Goal: Find specific page/section: Find specific page/section

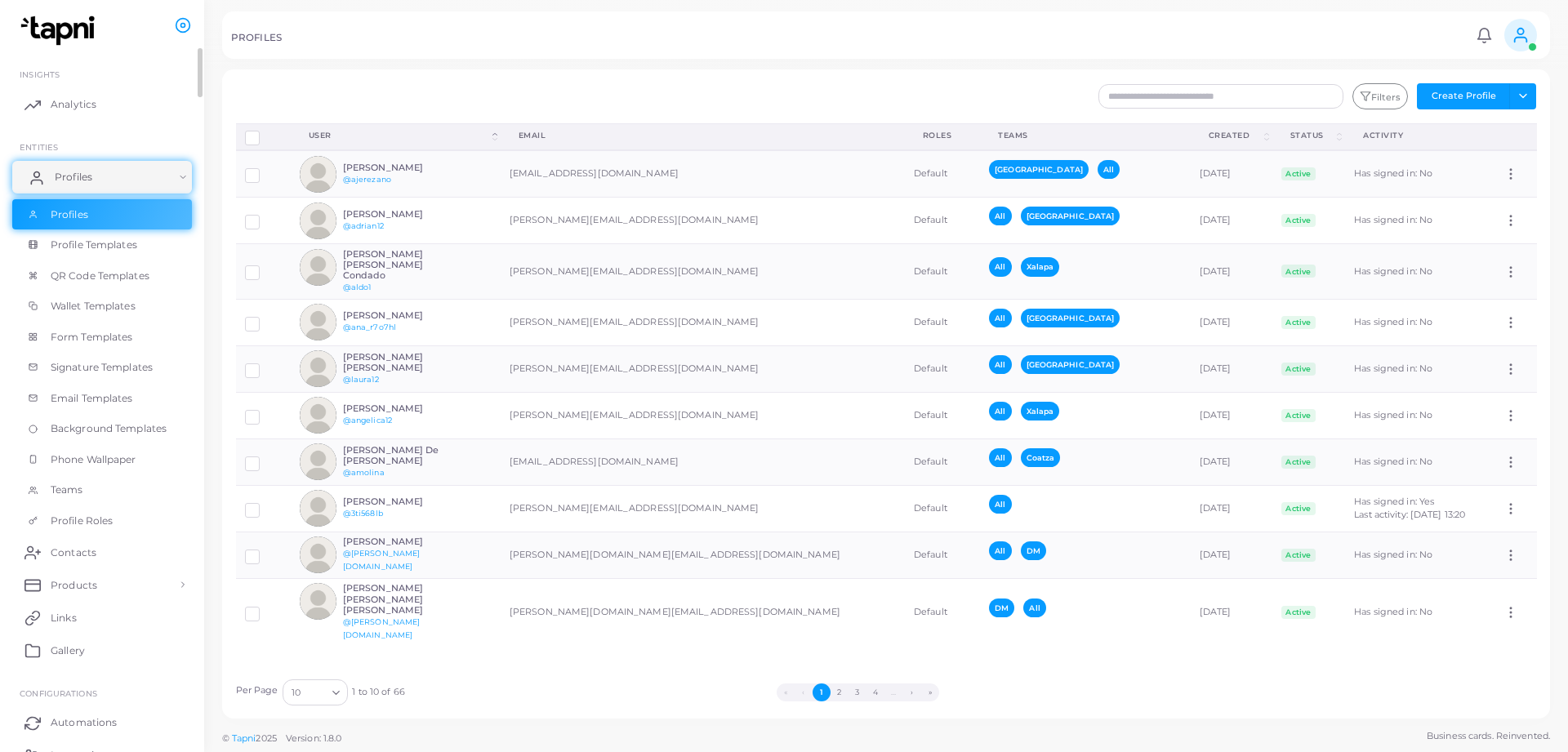
click at [143, 167] on link "Profiles" at bounding box center [102, 177] width 179 height 33
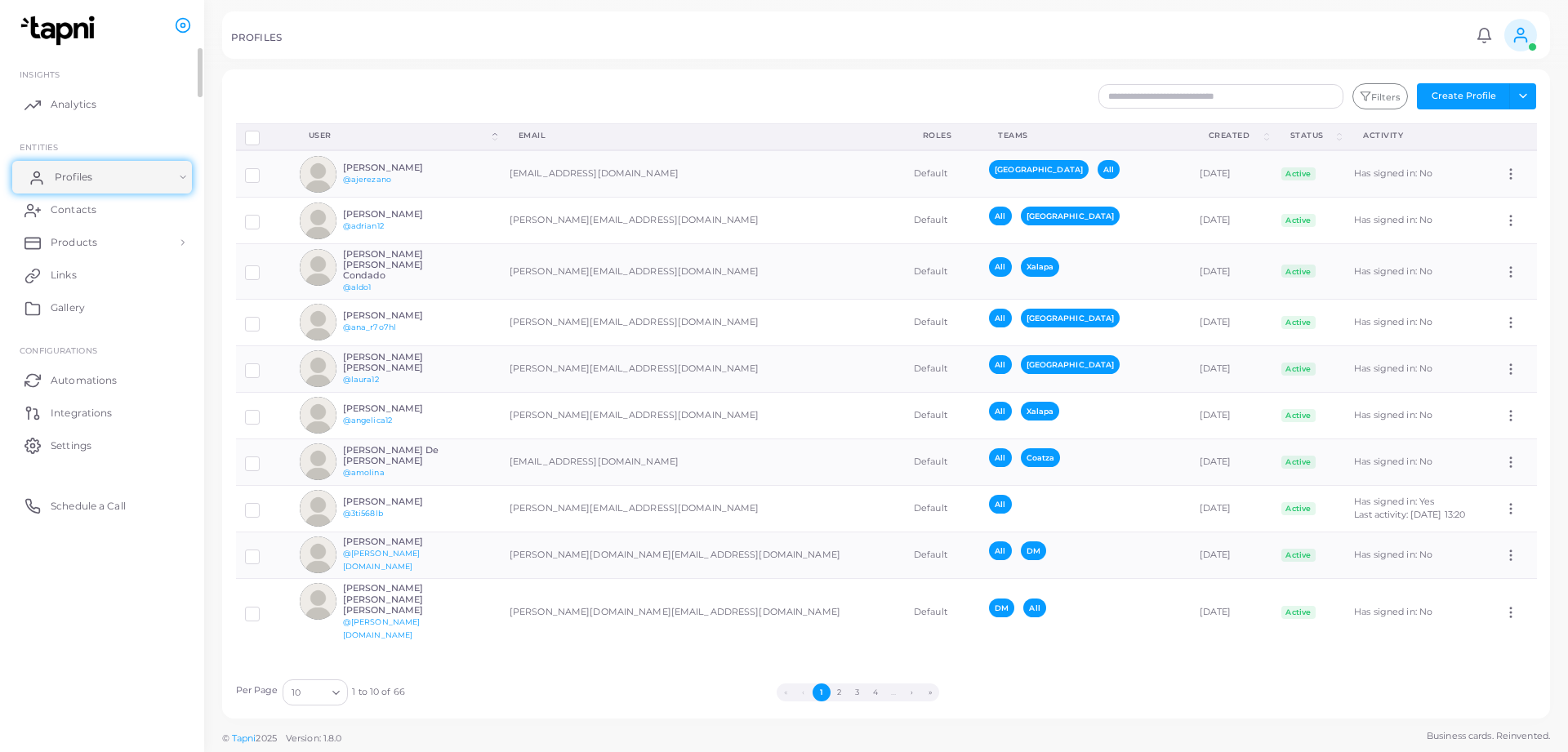
click at [143, 167] on link "Profiles" at bounding box center [102, 177] width 179 height 33
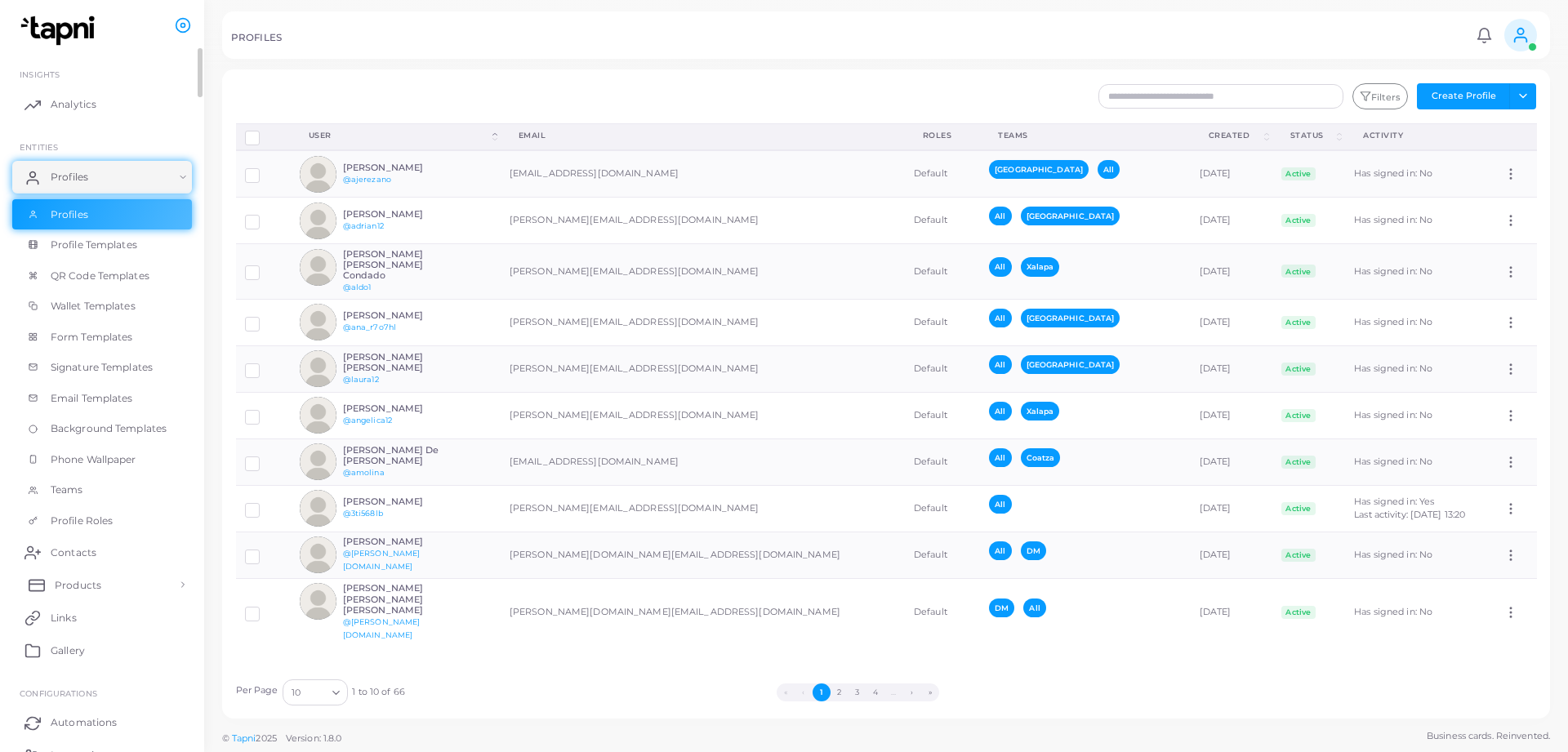
click at [102, 585] on link "Products" at bounding box center [102, 585] width 179 height 33
click at [124, 618] on link "Products" at bounding box center [102, 622] width 179 height 31
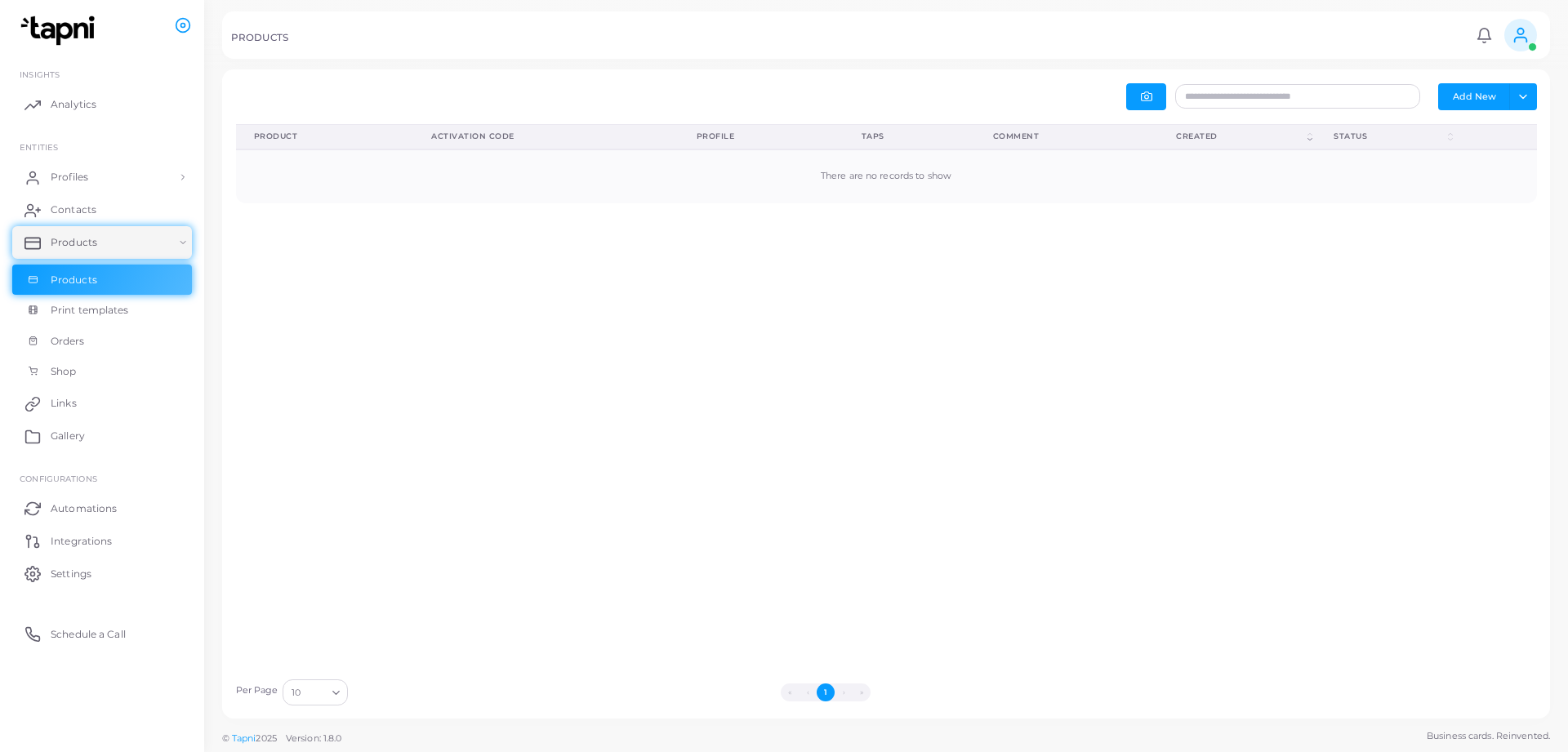
click at [1526, 37] on icon at bounding box center [1521, 35] width 18 height 18
click at [1396, 43] on div "PRODUCTS" at bounding box center [851, 40] width 1240 height 16
drag, startPoint x: 1377, startPoint y: 264, endPoint x: 1385, endPoint y: 256, distance: 11.3
click at [1378, 264] on div "Product (Click to clear sorting) Activation Code (Click to clear sorting) Profi…" at bounding box center [887, 397] width 1319 height 547
click at [1224, 475] on div "Product (Click to clear sorting) Activation Code (Click to clear sorting) Profi…" at bounding box center [887, 397] width 1319 height 547
